Goal: Register for event/course

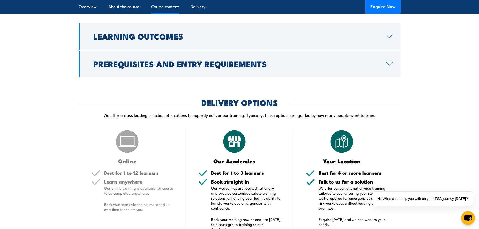
scroll to position [553, 0]
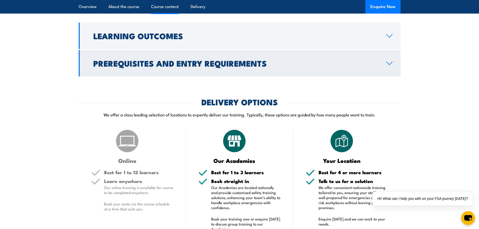
click at [163, 67] on h2 "Prerequisites and Entry Requirements" at bounding box center [235, 63] width 285 height 7
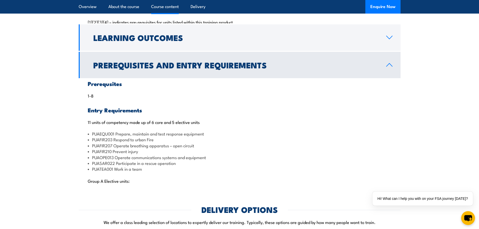
scroll to position [500, 0]
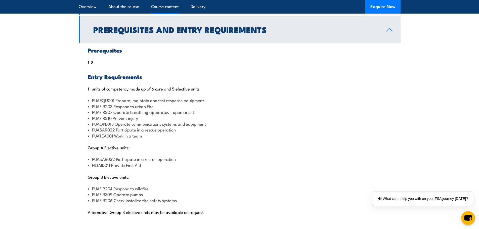
click at [91, 65] on p "1-8" at bounding box center [240, 62] width 304 height 5
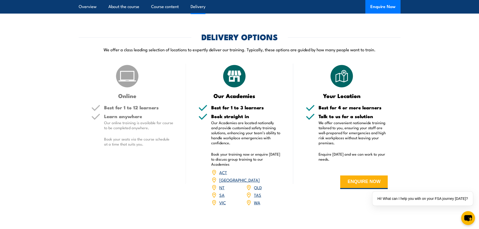
scroll to position [727, 0]
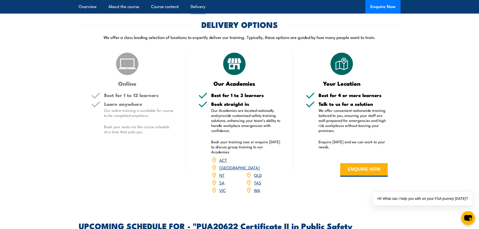
click at [223, 193] on link "VIC" at bounding box center [222, 190] width 7 height 6
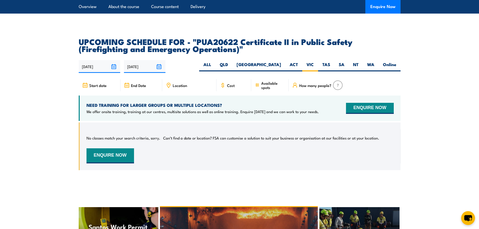
scroll to position [807, 0]
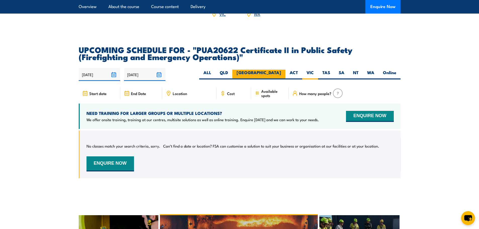
click at [275, 78] on label "[GEOGRAPHIC_DATA]" at bounding box center [258, 75] width 53 height 10
click at [281, 73] on input "[GEOGRAPHIC_DATA]" at bounding box center [282, 71] width 3 height 3
radio input "true"
click at [277, 78] on label "[GEOGRAPHIC_DATA]" at bounding box center [258, 75] width 53 height 10
click at [281, 73] on input "[GEOGRAPHIC_DATA]" at bounding box center [282, 71] width 3 height 3
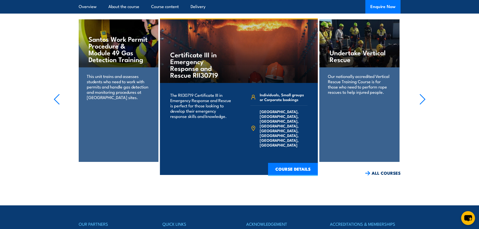
scroll to position [1008, 0]
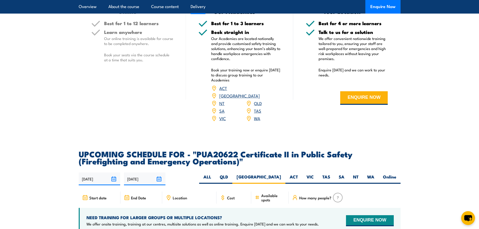
scroll to position [807, 0]
